Goal: Information Seeking & Learning: Learn about a topic

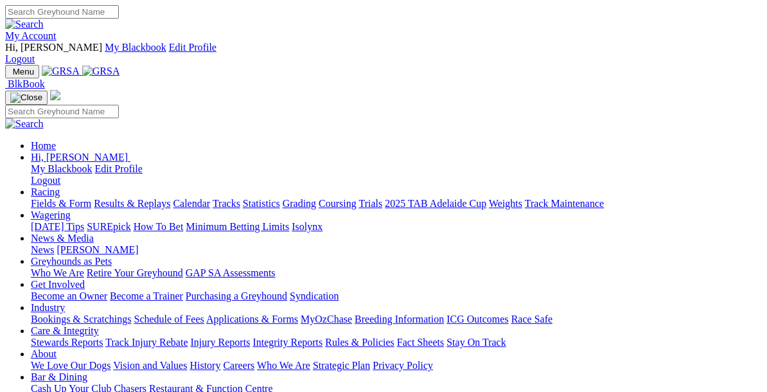
click at [60, 186] on link "Racing" at bounding box center [45, 191] width 29 height 11
click at [57, 198] on link "Fields & Form" at bounding box center [61, 203] width 60 height 11
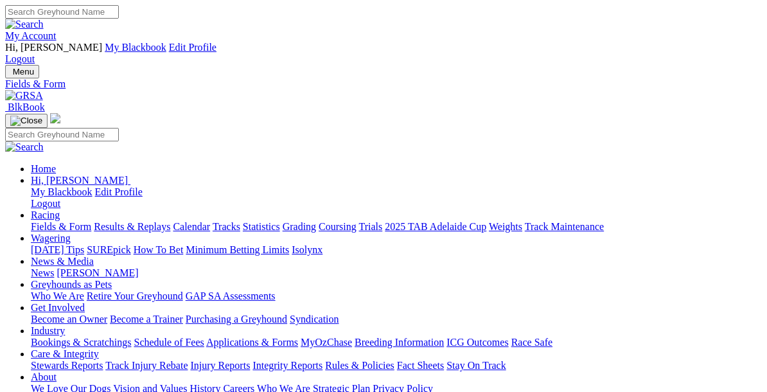
click at [53, 221] on link "Fields & Form" at bounding box center [61, 226] width 60 height 11
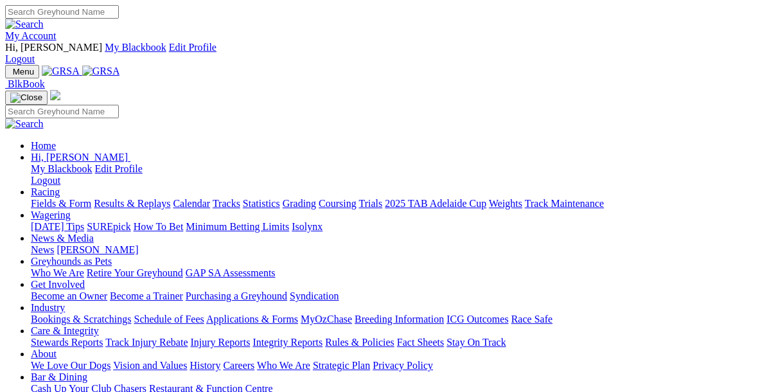
click at [60, 186] on link "Racing" at bounding box center [45, 191] width 29 height 11
click at [42, 198] on link "Fields & Form" at bounding box center [61, 203] width 60 height 11
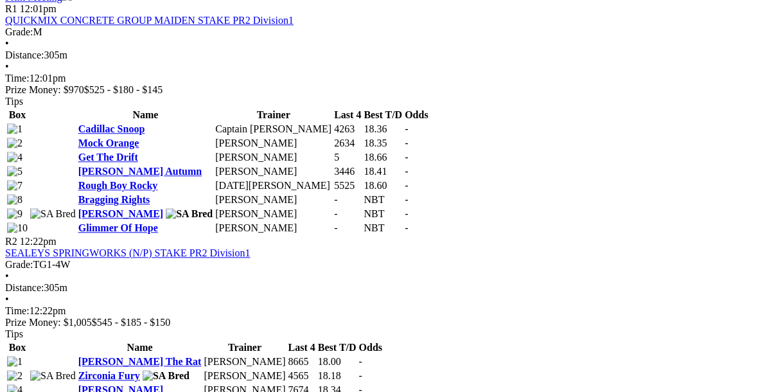
scroll to position [737, 0]
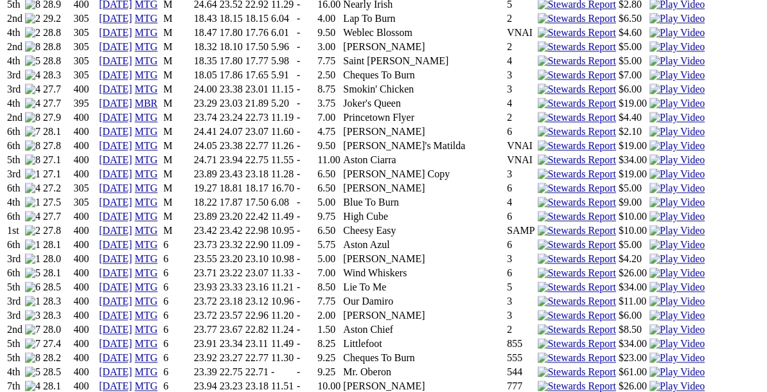
scroll to position [1023, 0]
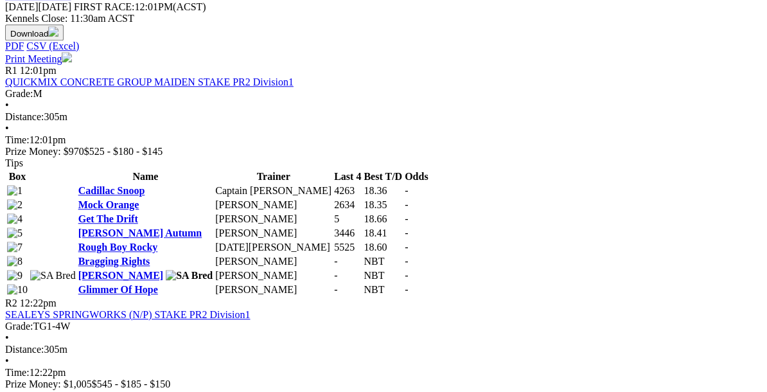
scroll to position [681, 0]
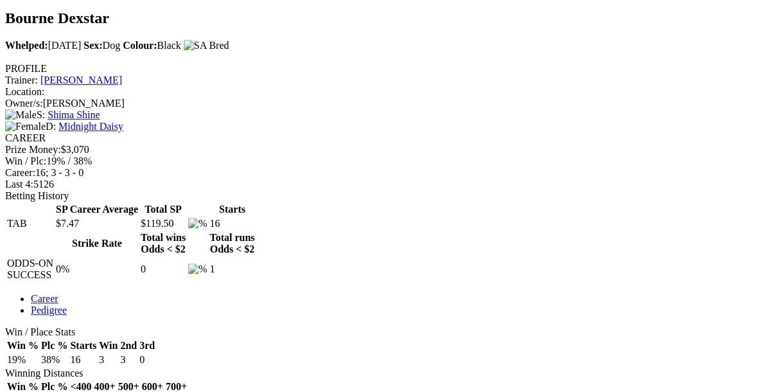
scroll to position [495, 0]
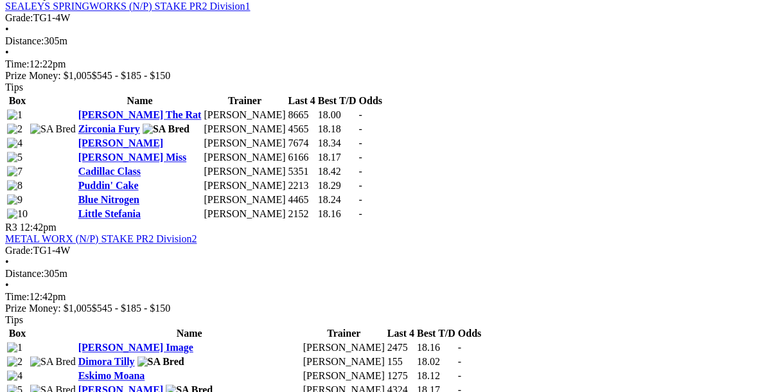
scroll to position [984, 0]
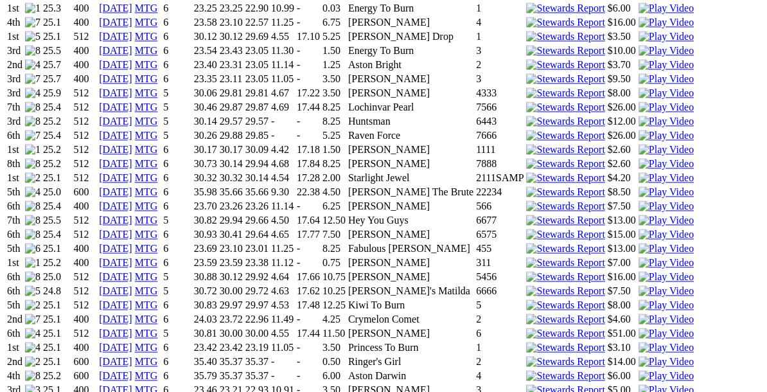
scroll to position [1194, 0]
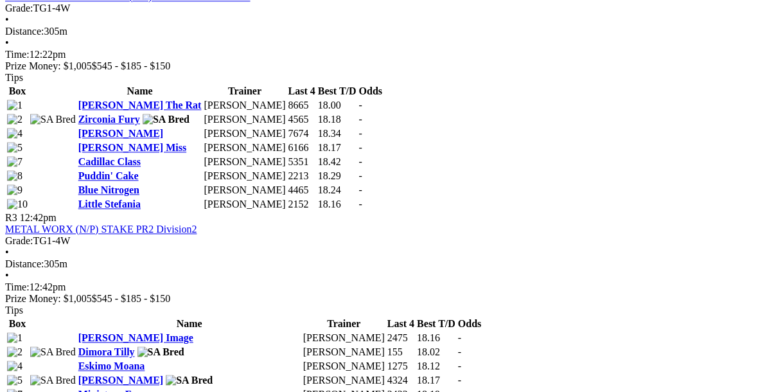
scroll to position [992, 0]
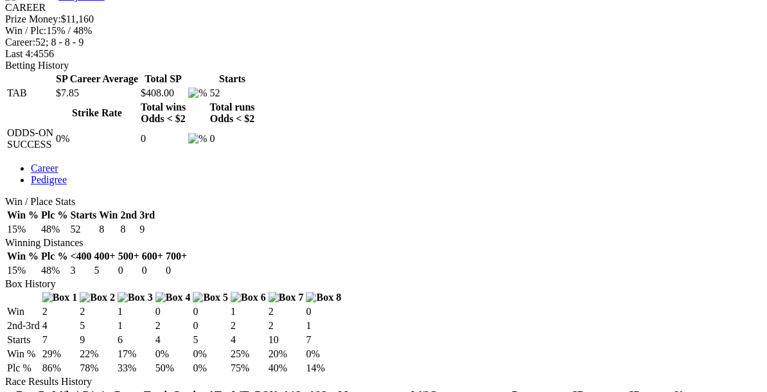
scroll to position [626, 0]
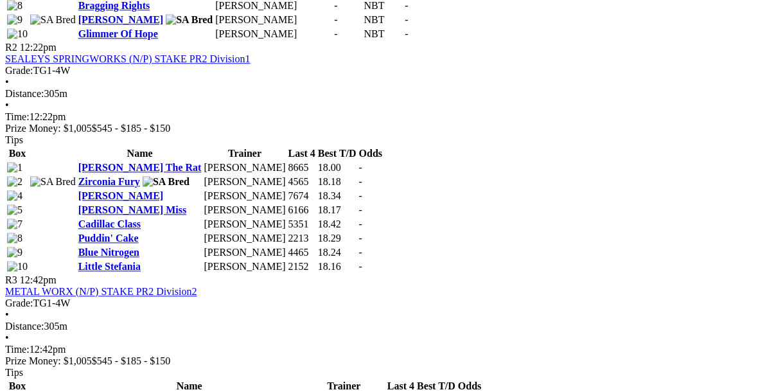
scroll to position [934, 0]
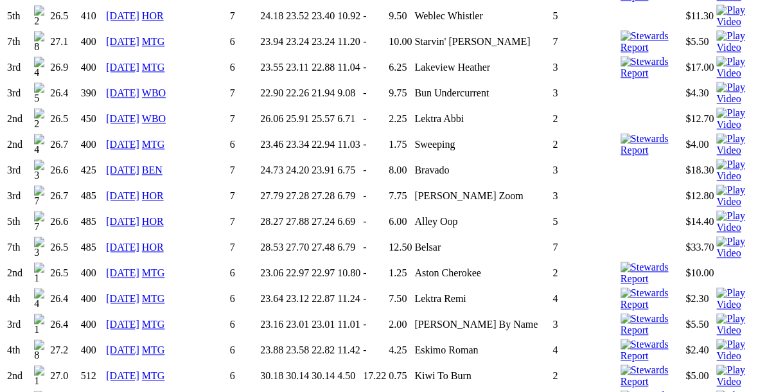
scroll to position [1129, 0]
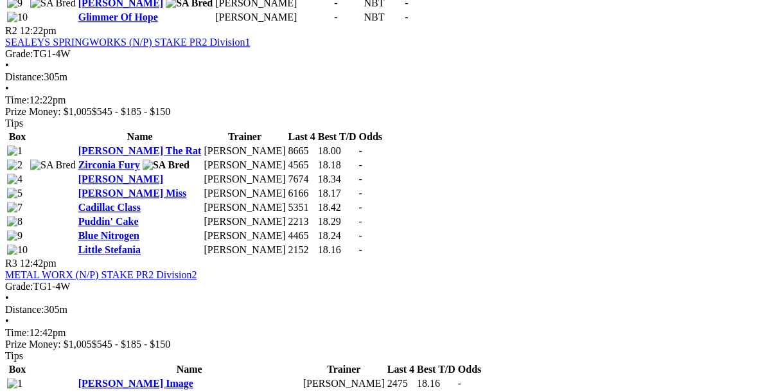
scroll to position [949, 0]
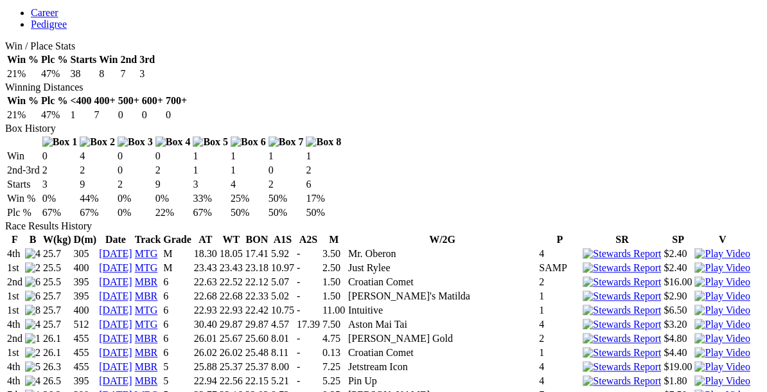
scroll to position [781, 0]
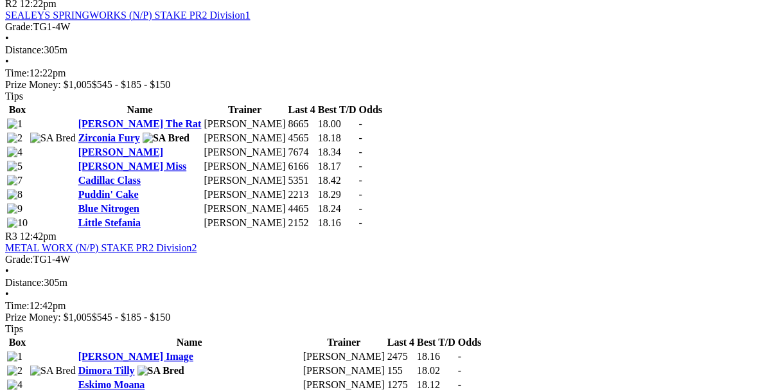
scroll to position [978, 0]
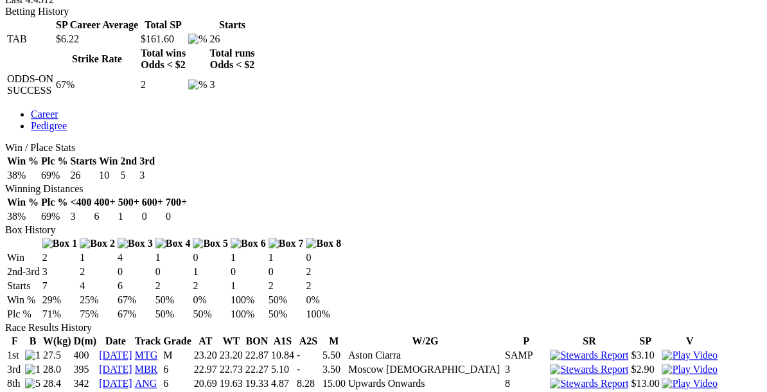
scroll to position [682, 0]
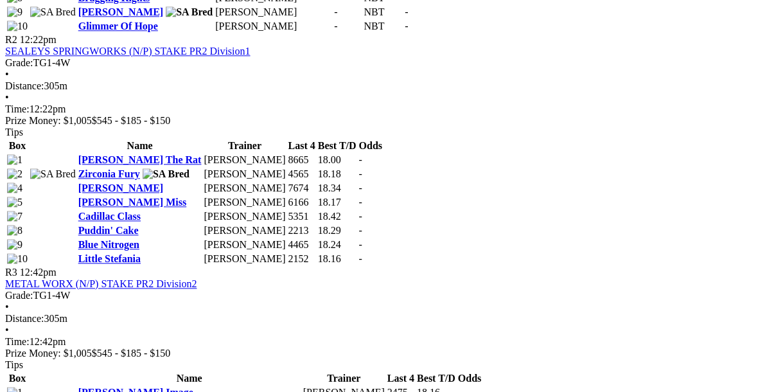
scroll to position [938, 0]
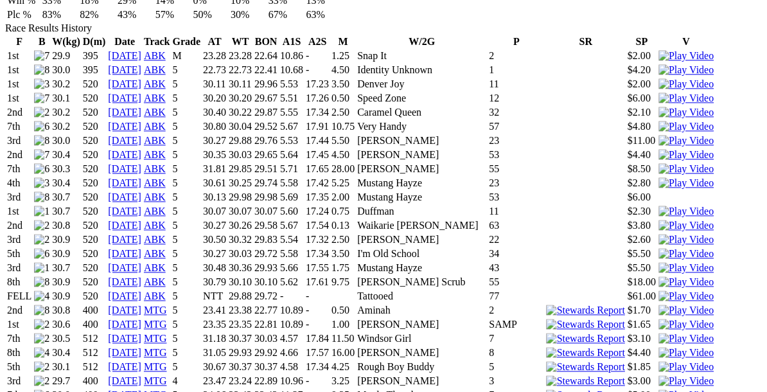
scroll to position [975, 0]
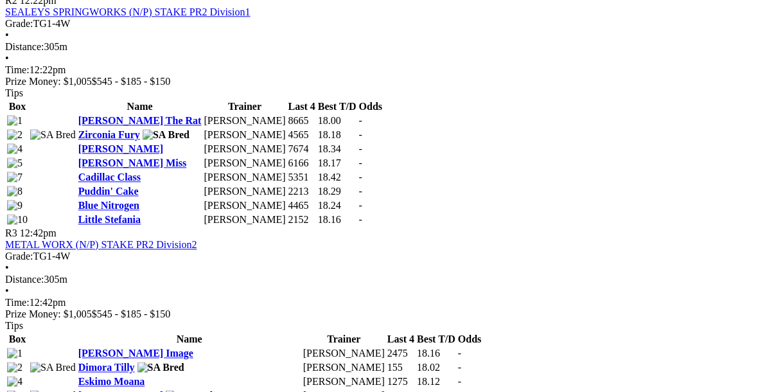
scroll to position [980, 0]
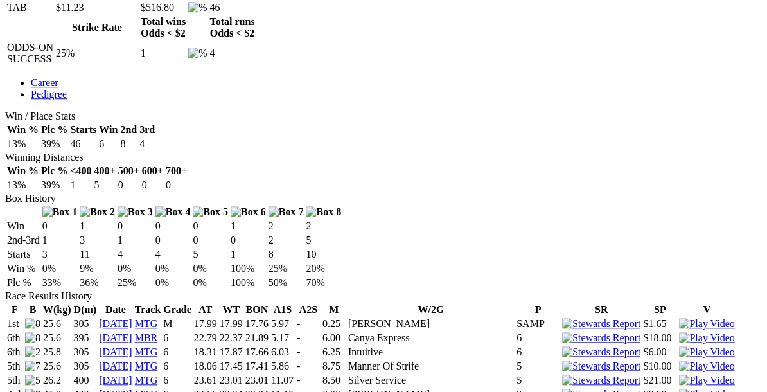
scroll to position [720, 0]
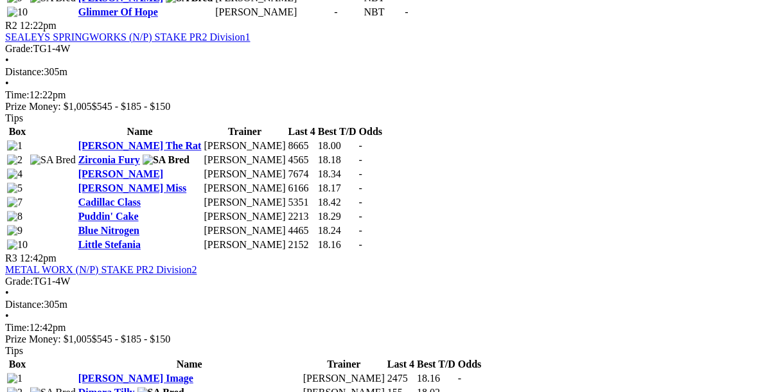
scroll to position [953, 0]
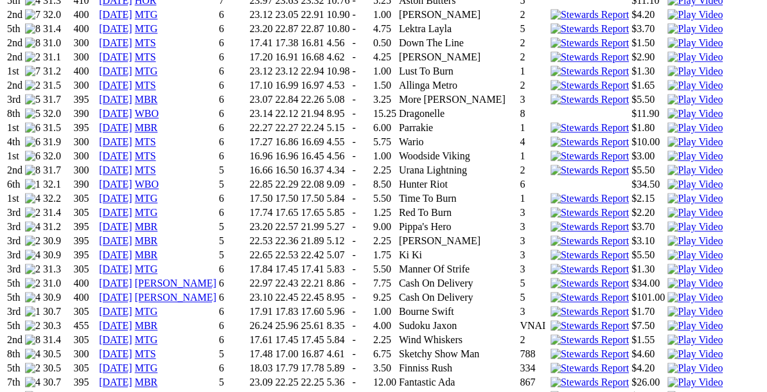
scroll to position [1120, 0]
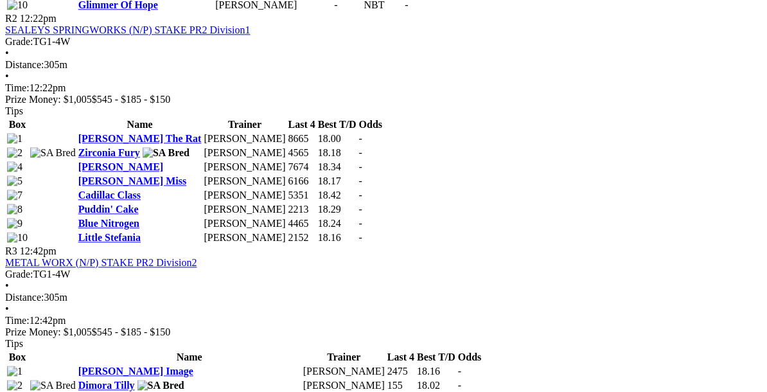
scroll to position [977, 0]
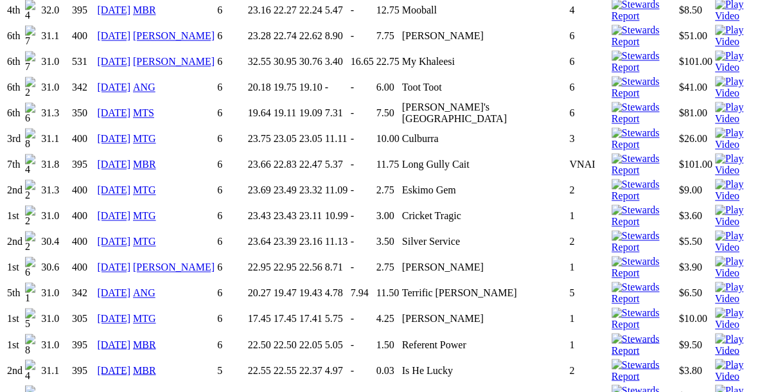
scroll to position [1239, 0]
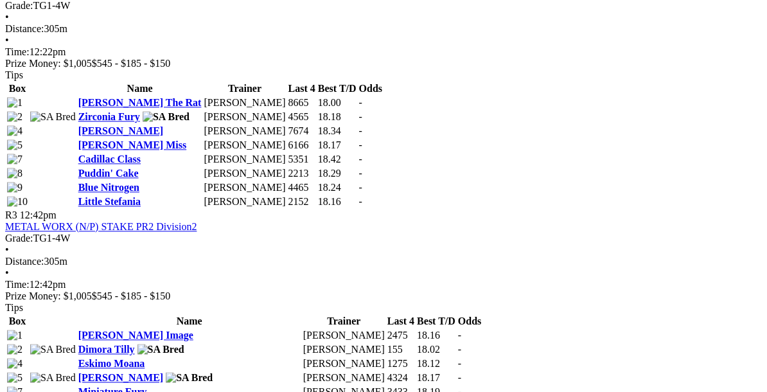
scroll to position [994, 0]
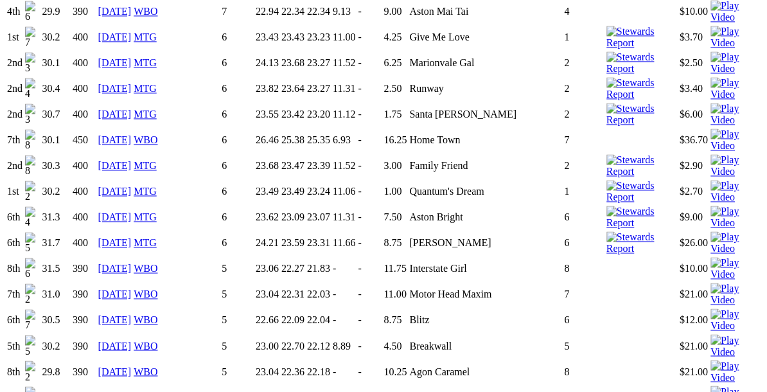
scroll to position [1256, 0]
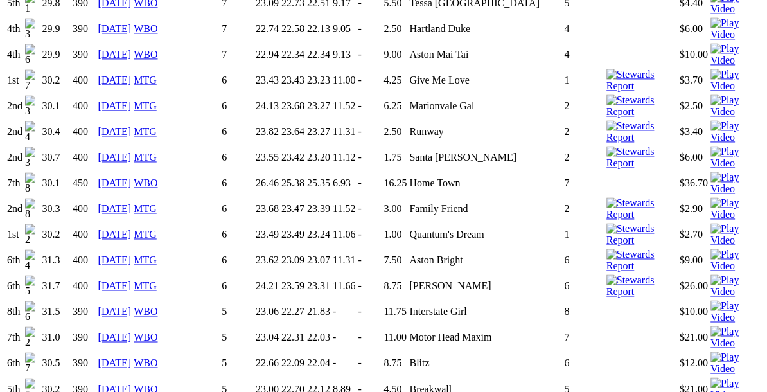
scroll to position [1212, 0]
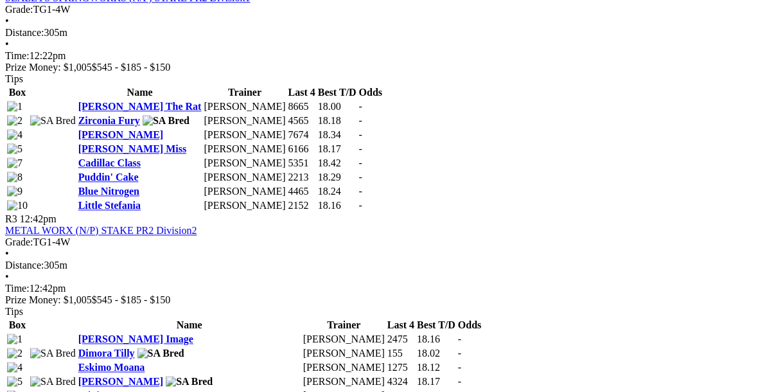
scroll to position [992, 0]
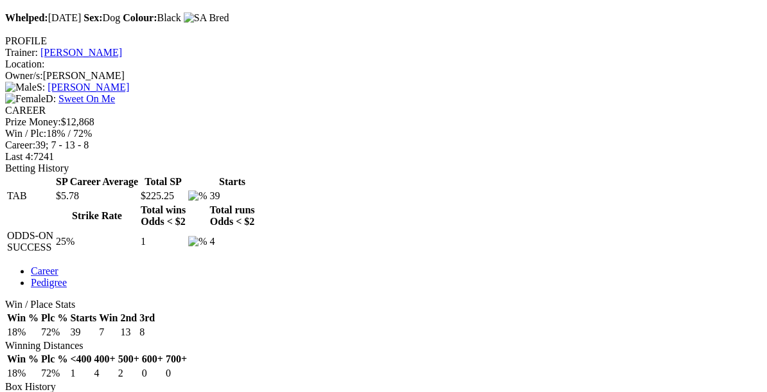
scroll to position [522, 0]
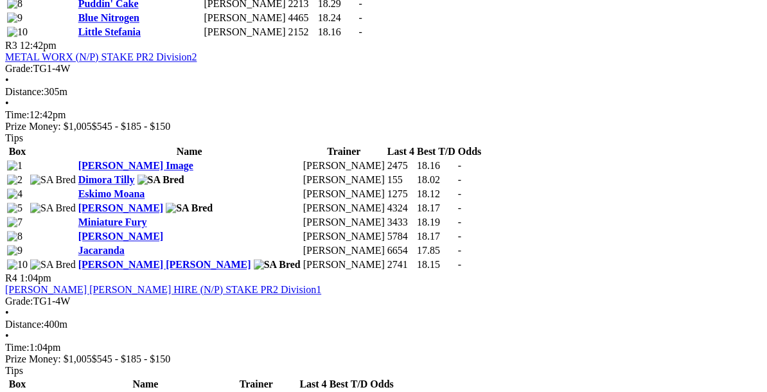
scroll to position [1165, 0]
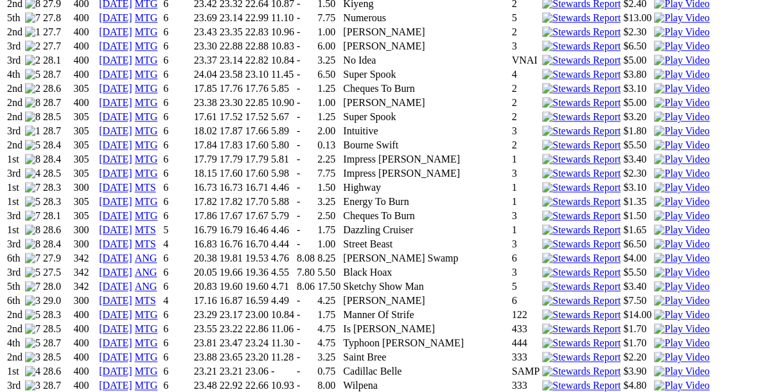
scroll to position [1084, 0]
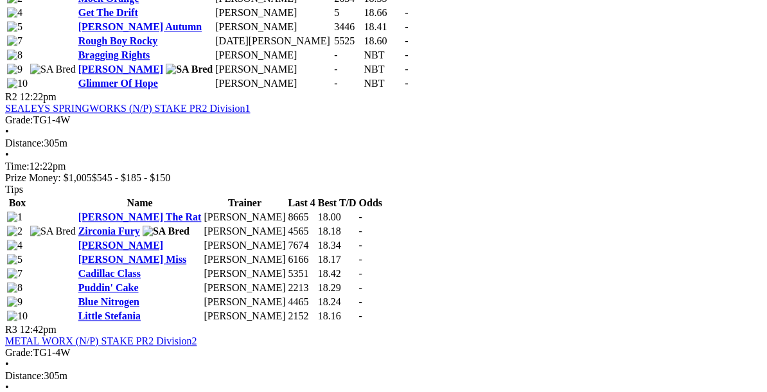
scroll to position [904, 0]
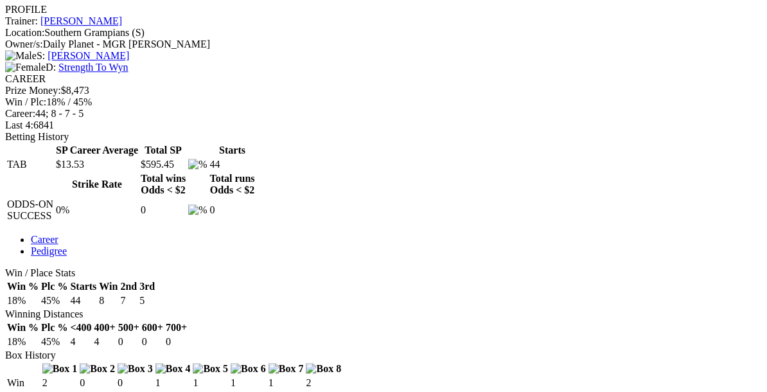
scroll to position [577, 0]
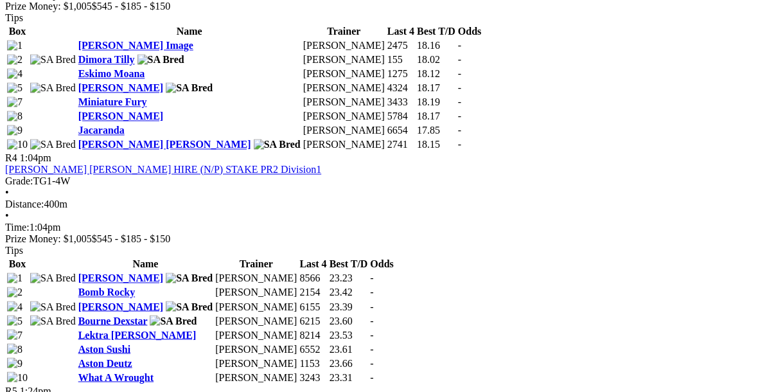
scroll to position [1290, 0]
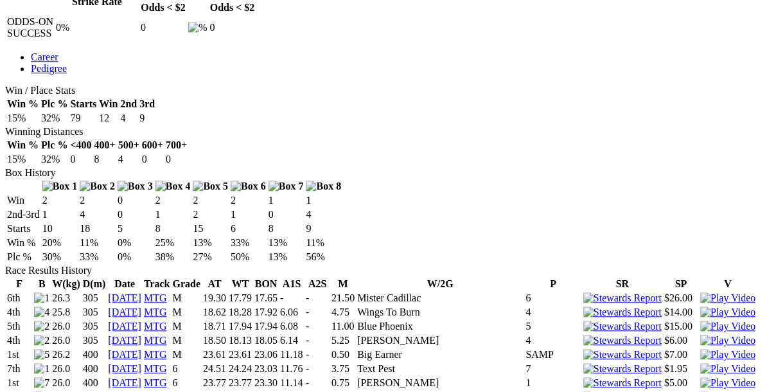
scroll to position [734, 0]
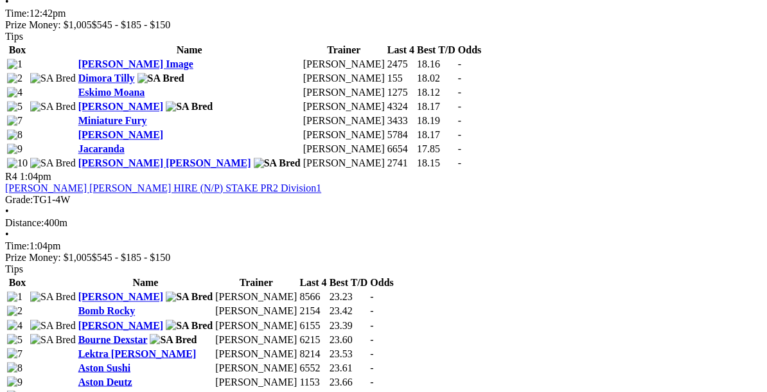
scroll to position [1281, 0]
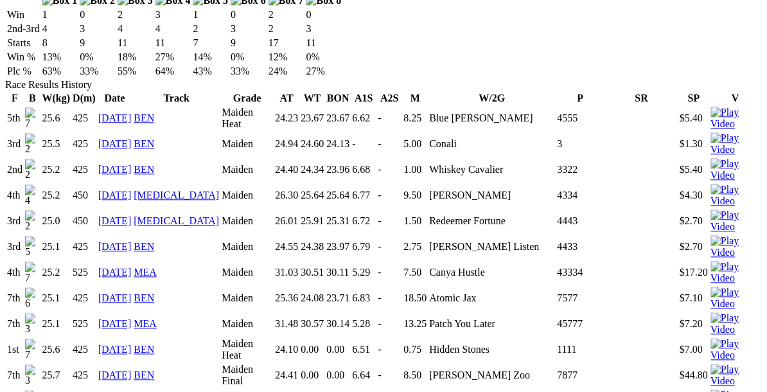
scroll to position [913, 0]
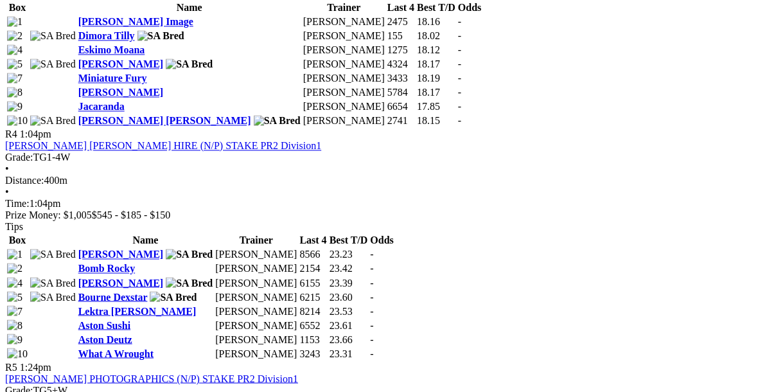
scroll to position [1332, 0]
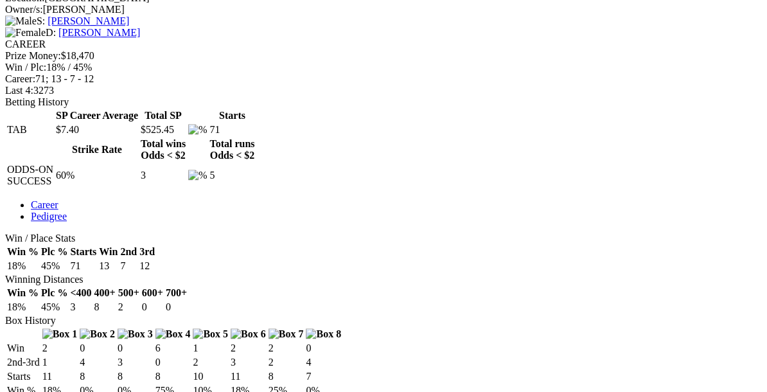
scroll to position [586, 0]
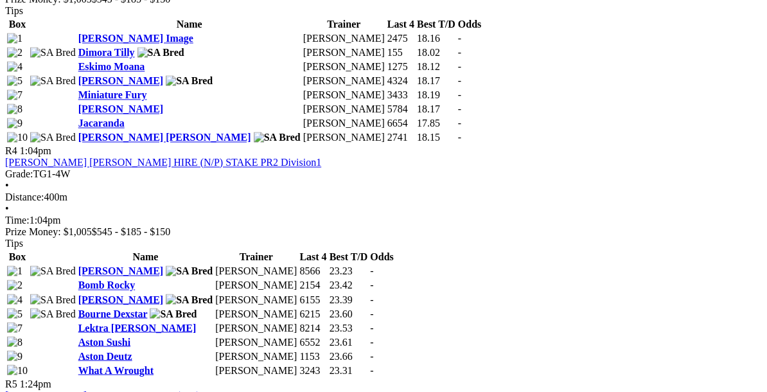
scroll to position [1289, 0]
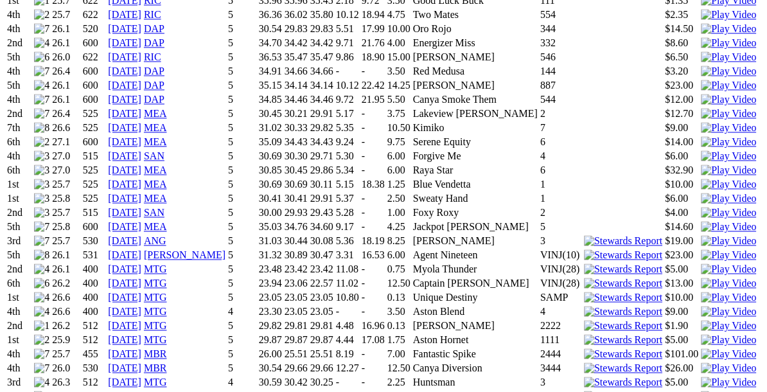
scroll to position [1199, 0]
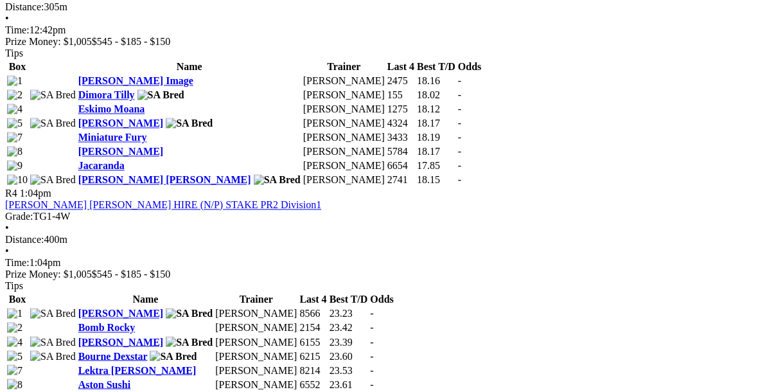
scroll to position [1278, 0]
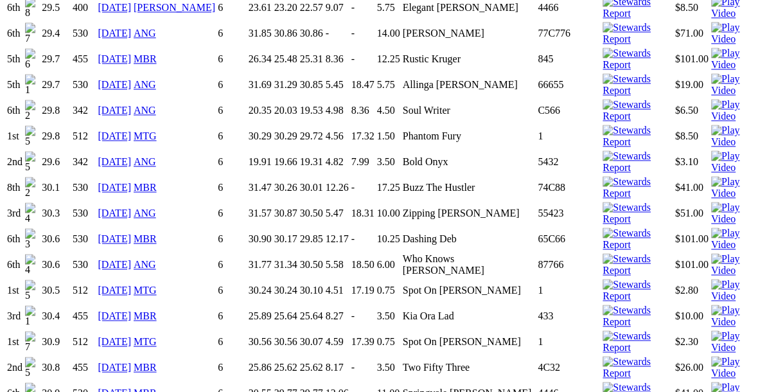
scroll to position [1160, 0]
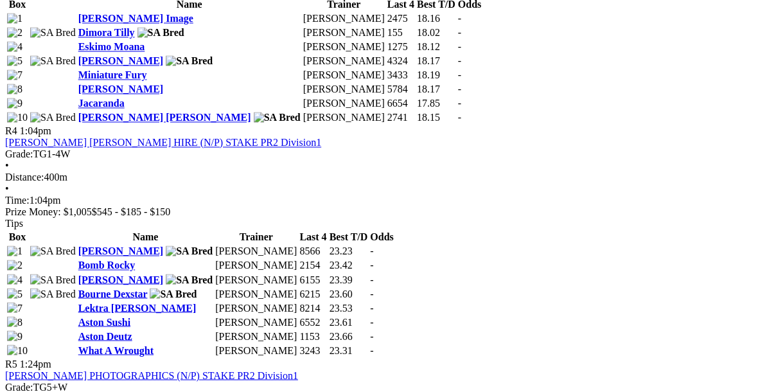
scroll to position [1315, 0]
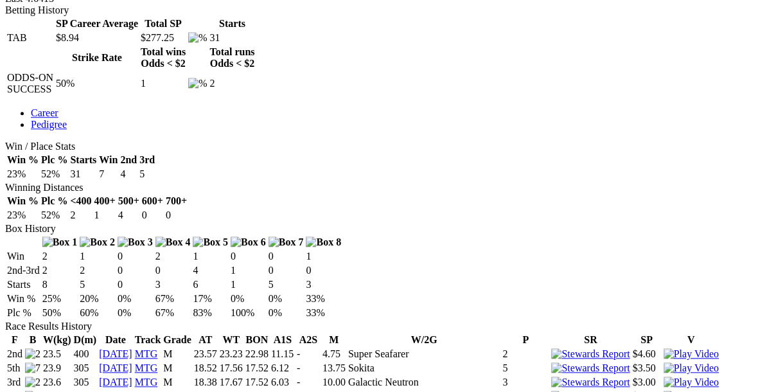
scroll to position [678, 0]
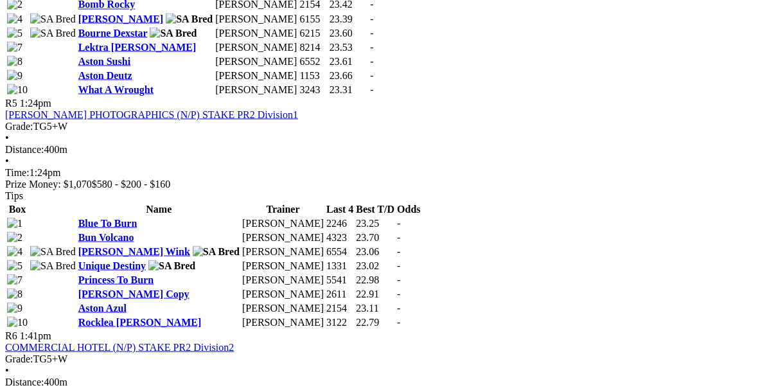
scroll to position [1573, 0]
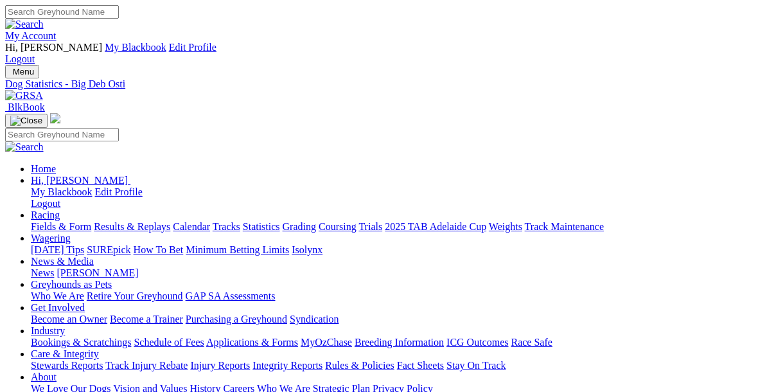
scroll to position [541, 0]
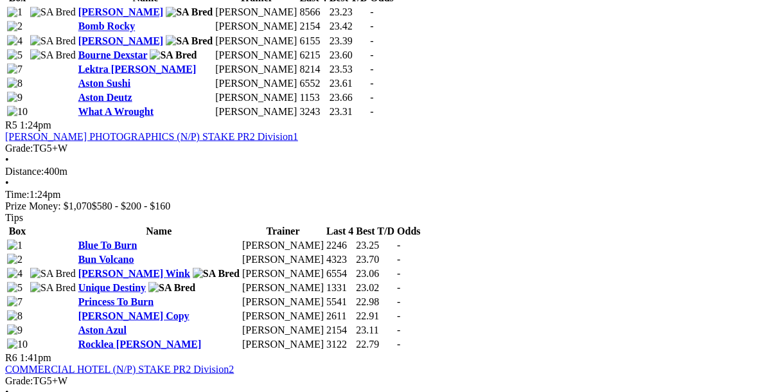
scroll to position [1561, 0]
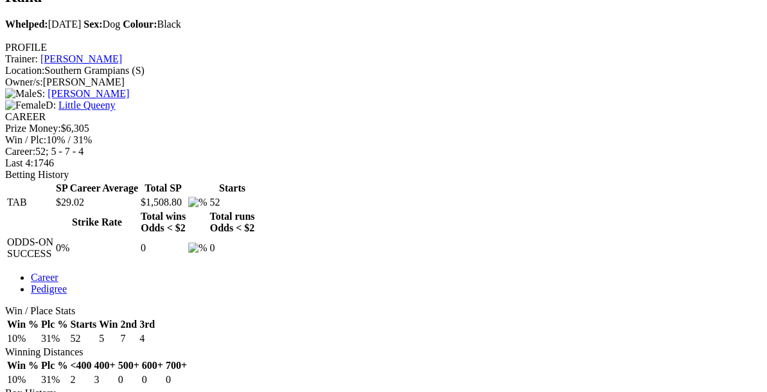
scroll to position [516, 0]
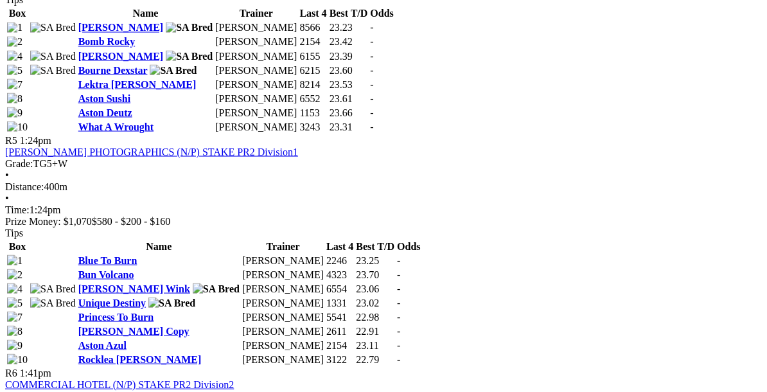
scroll to position [1541, 0]
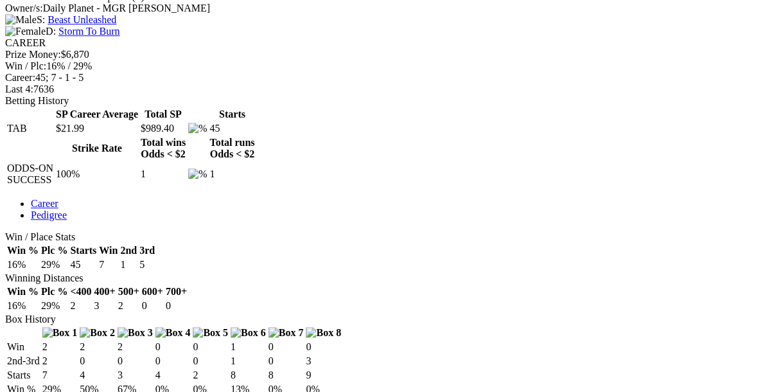
scroll to position [588, 0]
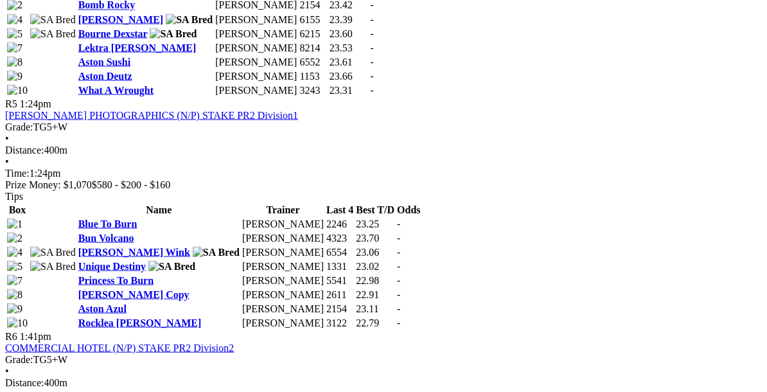
scroll to position [1572, 0]
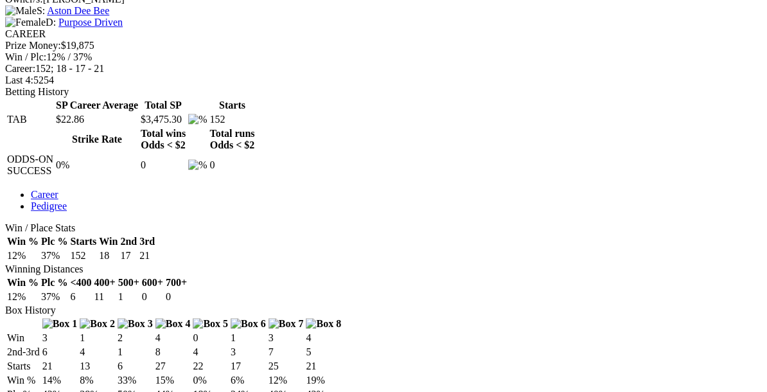
scroll to position [600, 0]
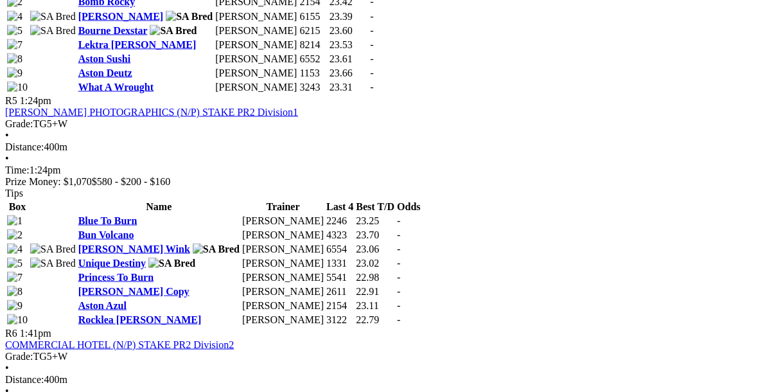
scroll to position [1575, 0]
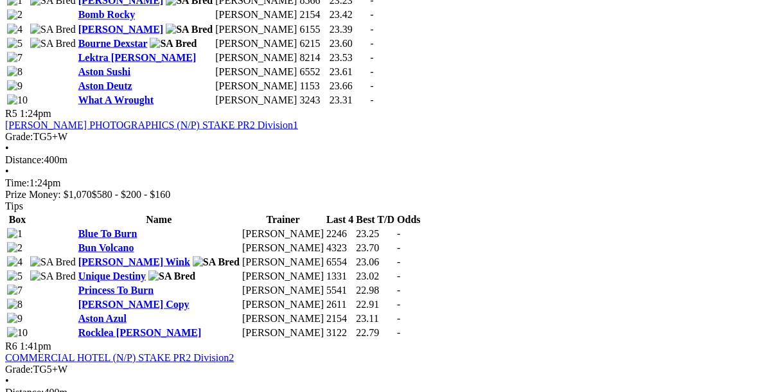
scroll to position [1563, 0]
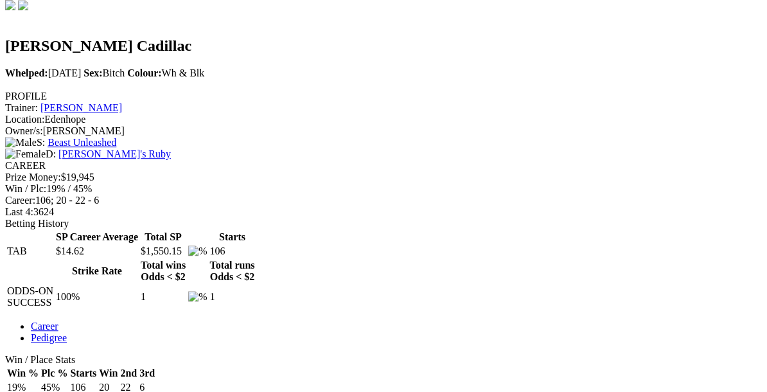
scroll to position [465, 0]
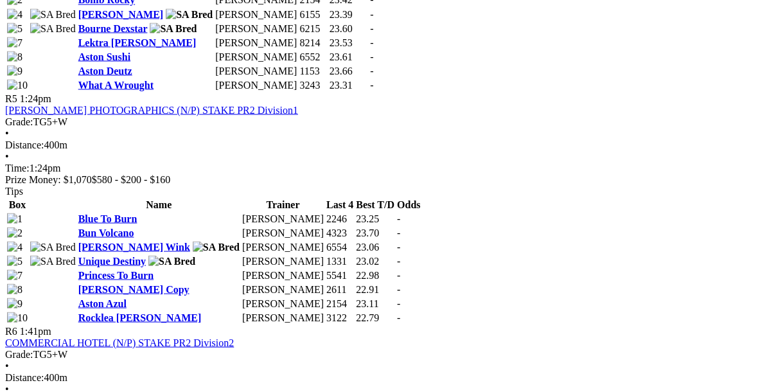
scroll to position [1576, 0]
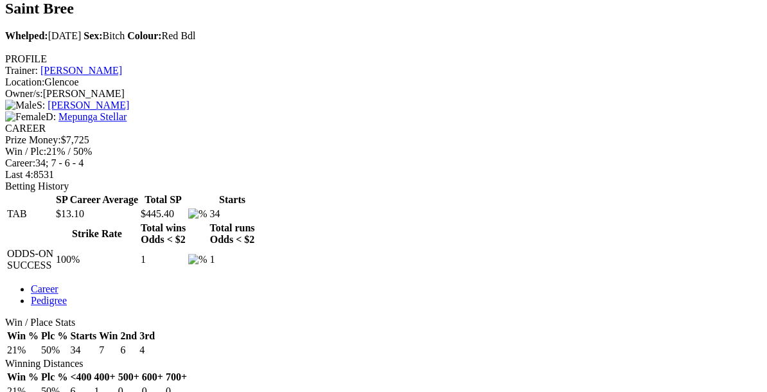
scroll to position [508, 0]
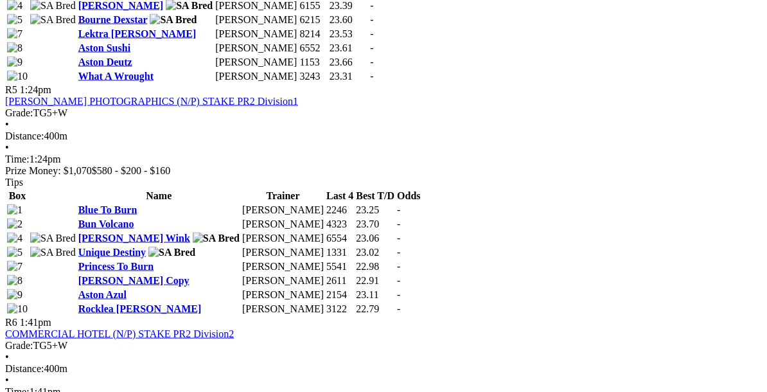
scroll to position [1584, 0]
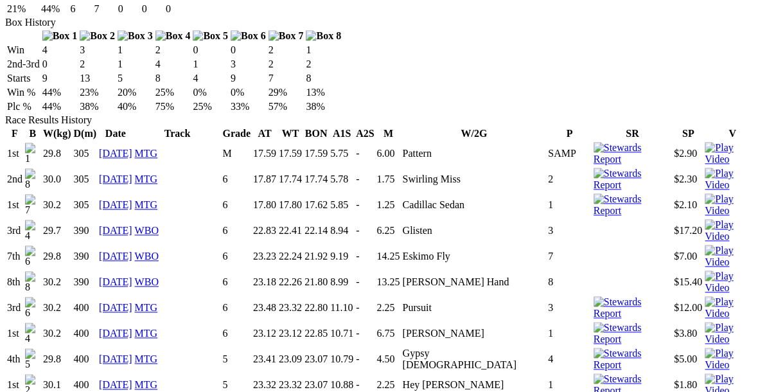
scroll to position [884, 0]
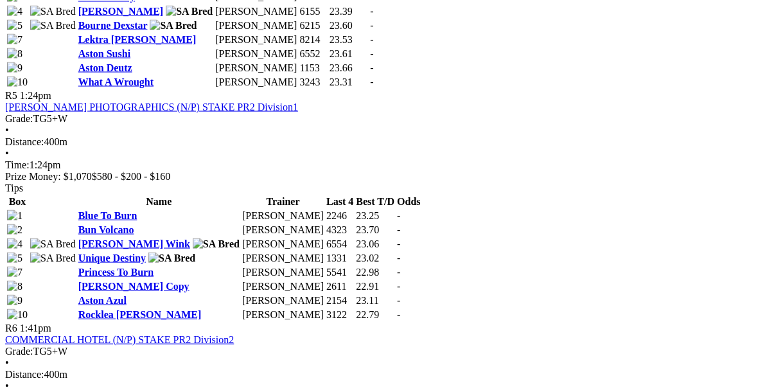
scroll to position [1577, 0]
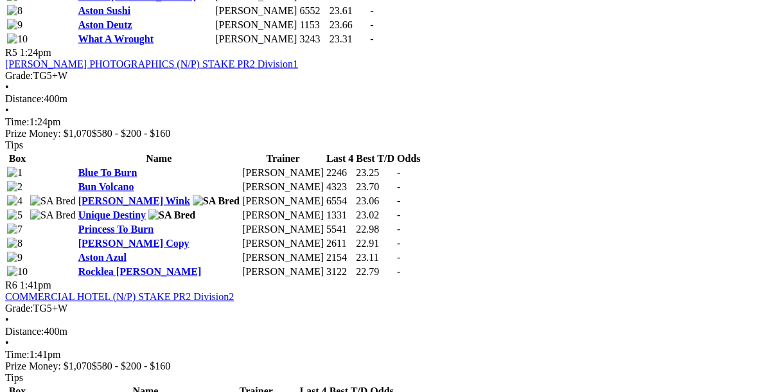
scroll to position [1621, 0]
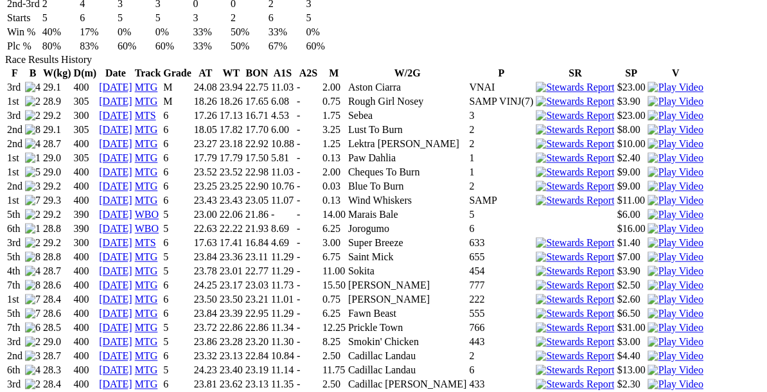
scroll to position [959, 0]
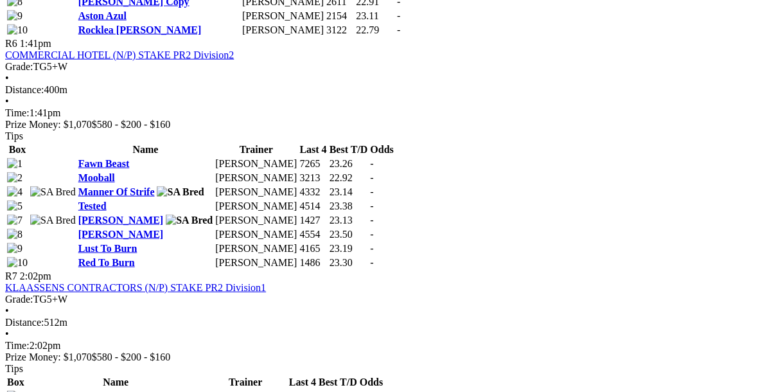
scroll to position [1865, 0]
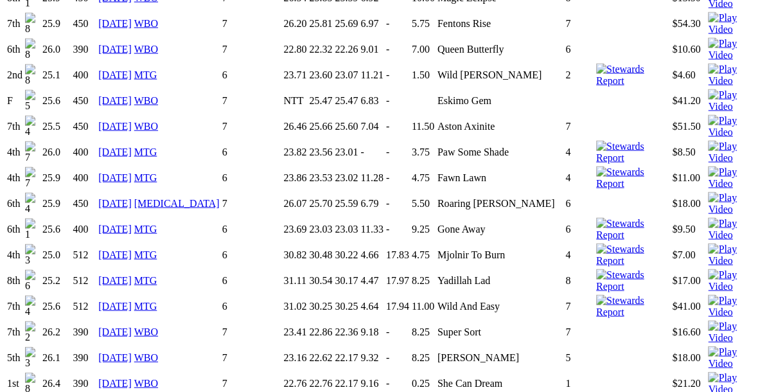
scroll to position [1656, 0]
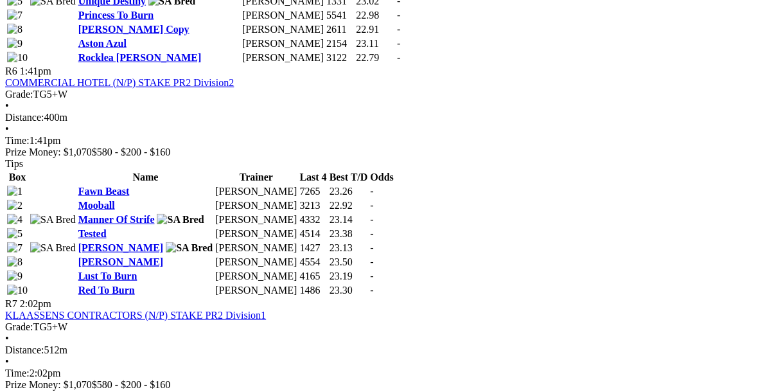
scroll to position [1837, 0]
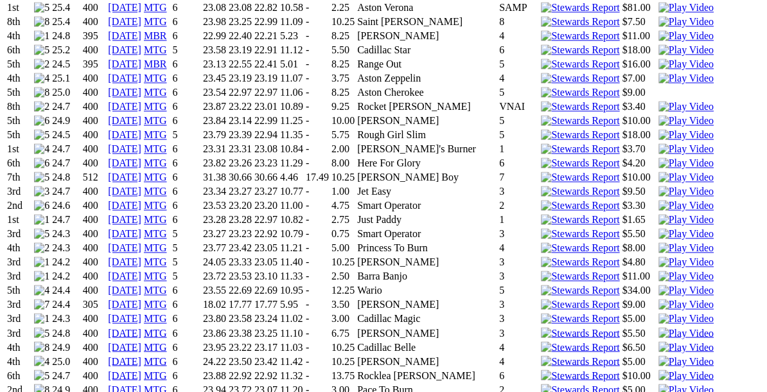
scroll to position [1264, 0]
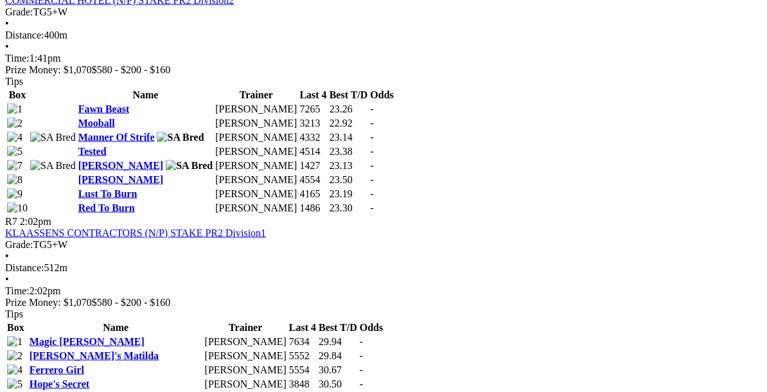
scroll to position [1919, 0]
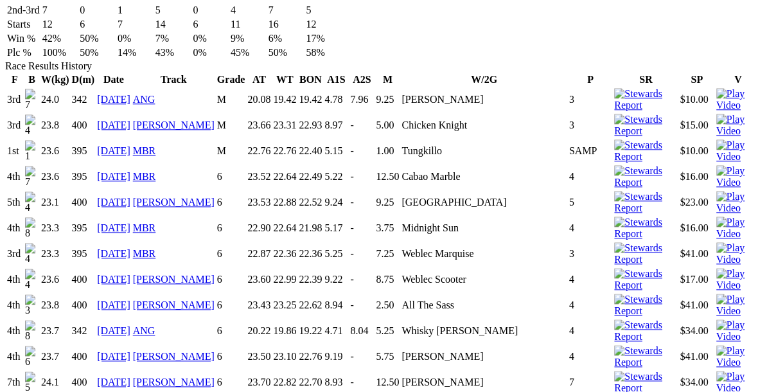
scroll to position [938, 0]
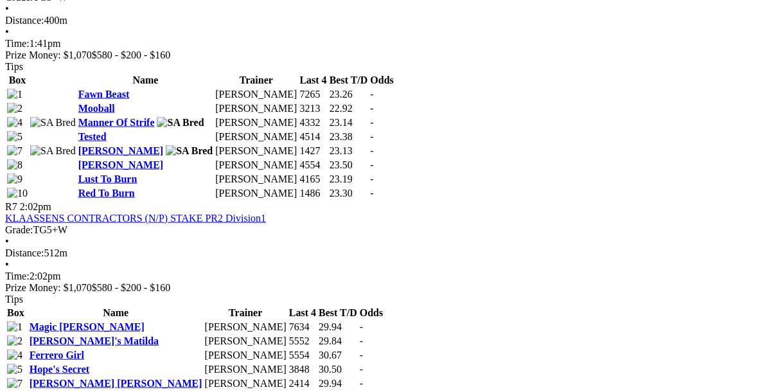
scroll to position [1930, 0]
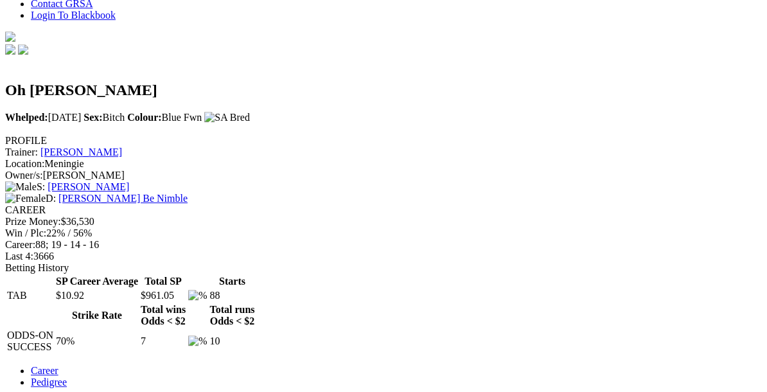
scroll to position [420, 0]
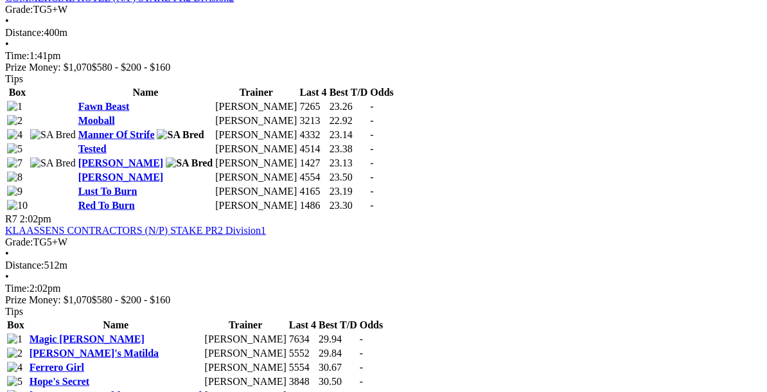
scroll to position [1923, 0]
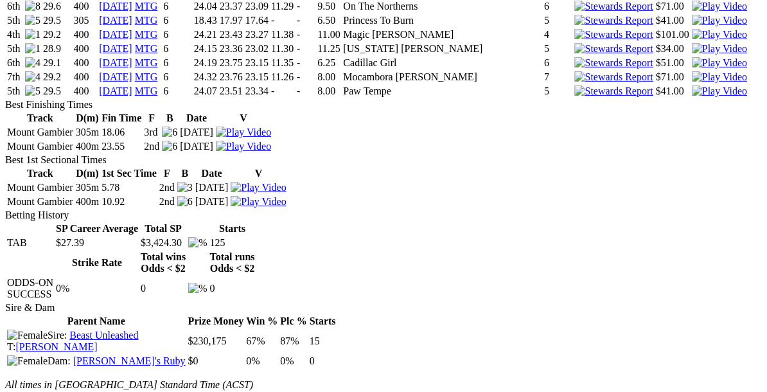
scroll to position [2700, 0]
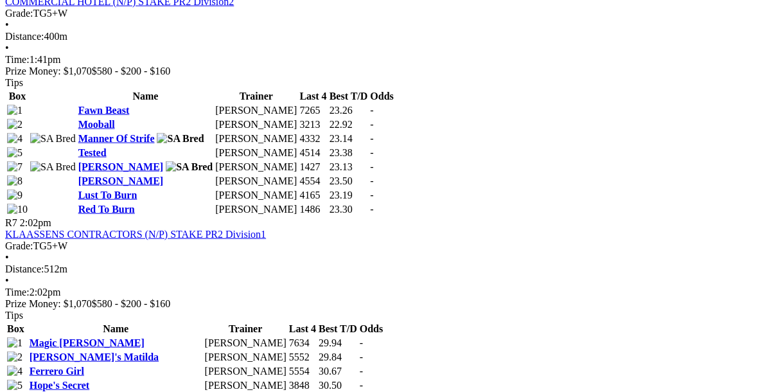
scroll to position [1910, 0]
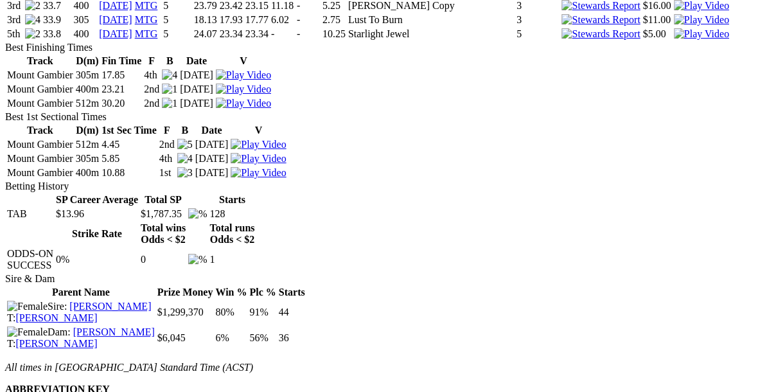
scroll to position [2795, 0]
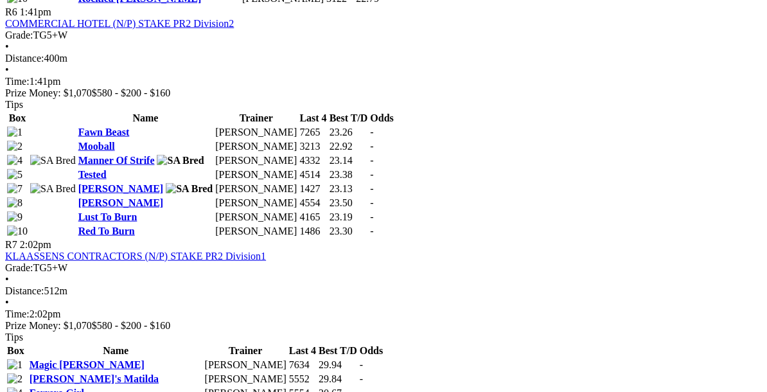
scroll to position [1895, 1]
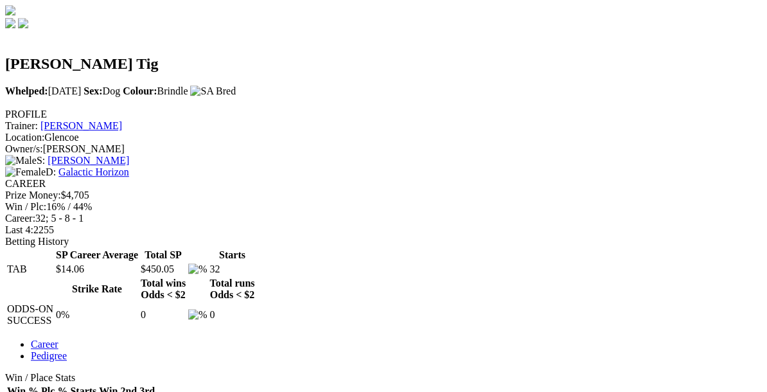
scroll to position [453, 0]
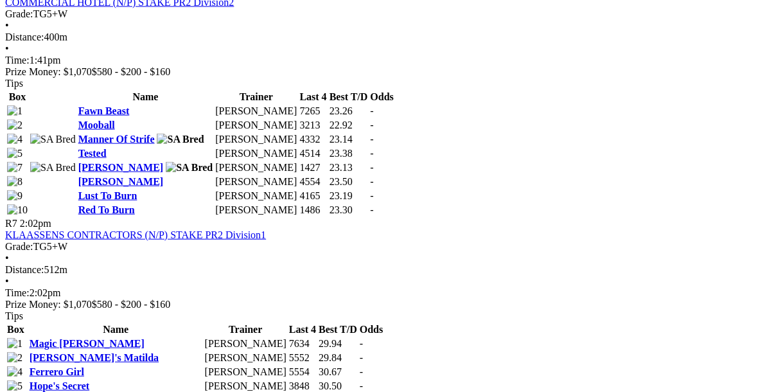
scroll to position [1912, 0]
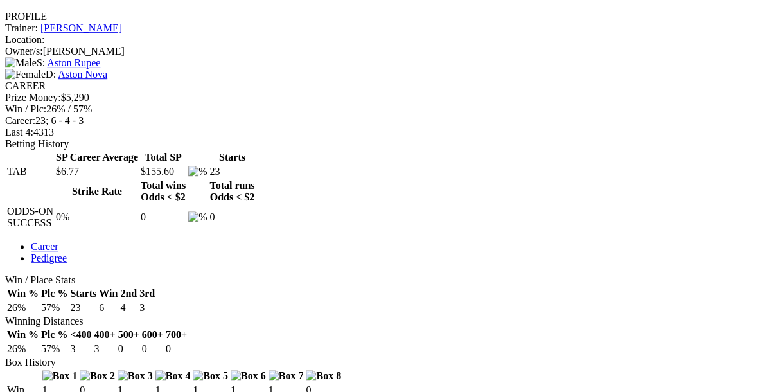
scroll to position [547, 0]
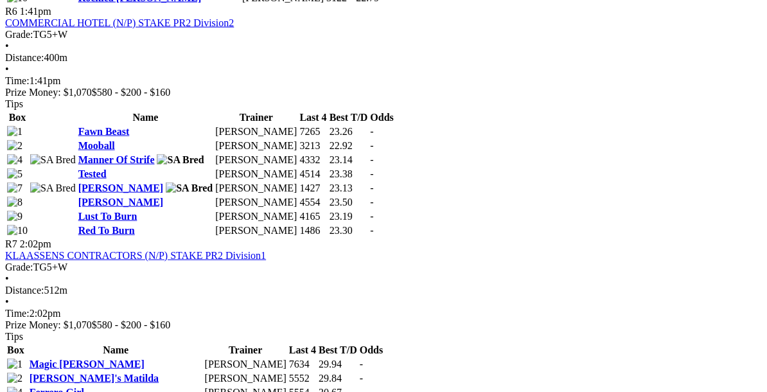
scroll to position [1903, 0]
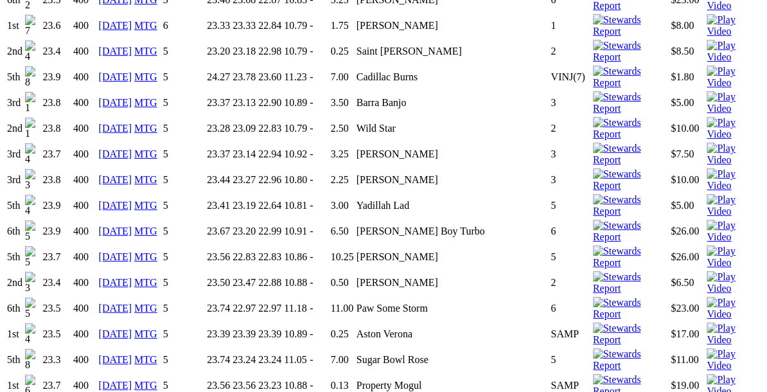
scroll to position [2992, 0]
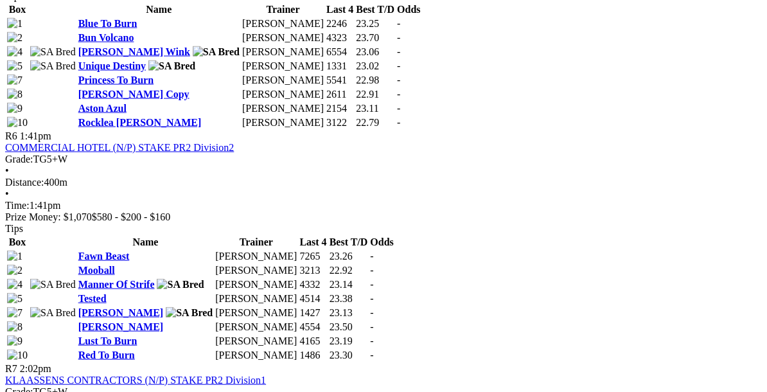
scroll to position [1823, 0]
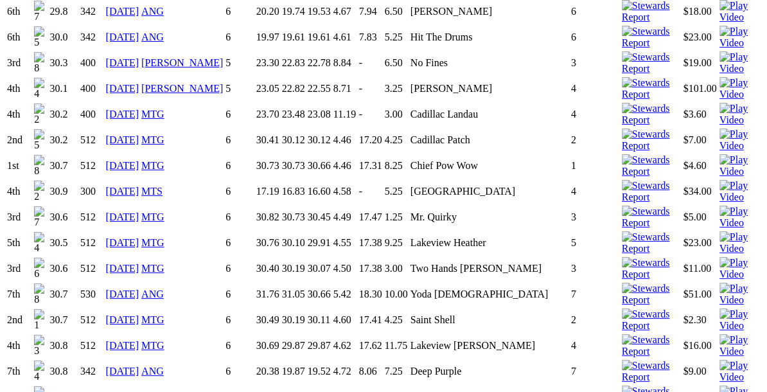
scroll to position [2889, 0]
